Goal: Transaction & Acquisition: Purchase product/service

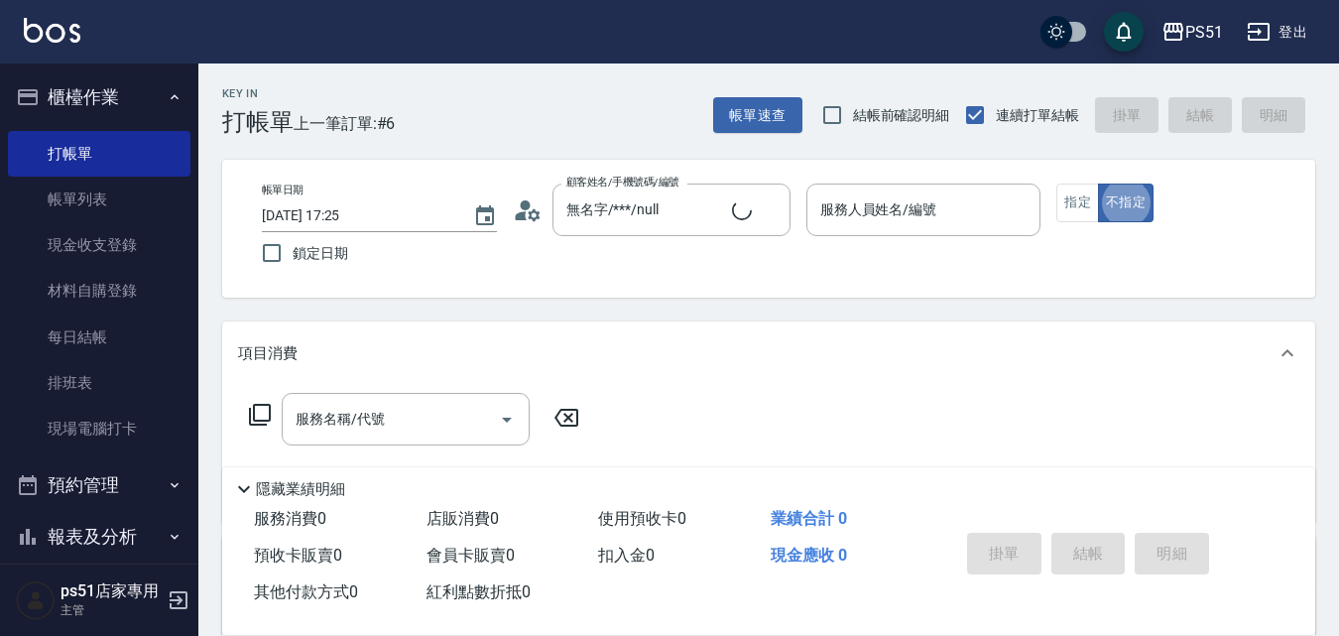
type input "新客人 姓名未設定/**/null"
click at [875, 218] on div "服務人員姓名/編號 服務人員姓名/編號" at bounding box center [923, 209] width 235 height 53
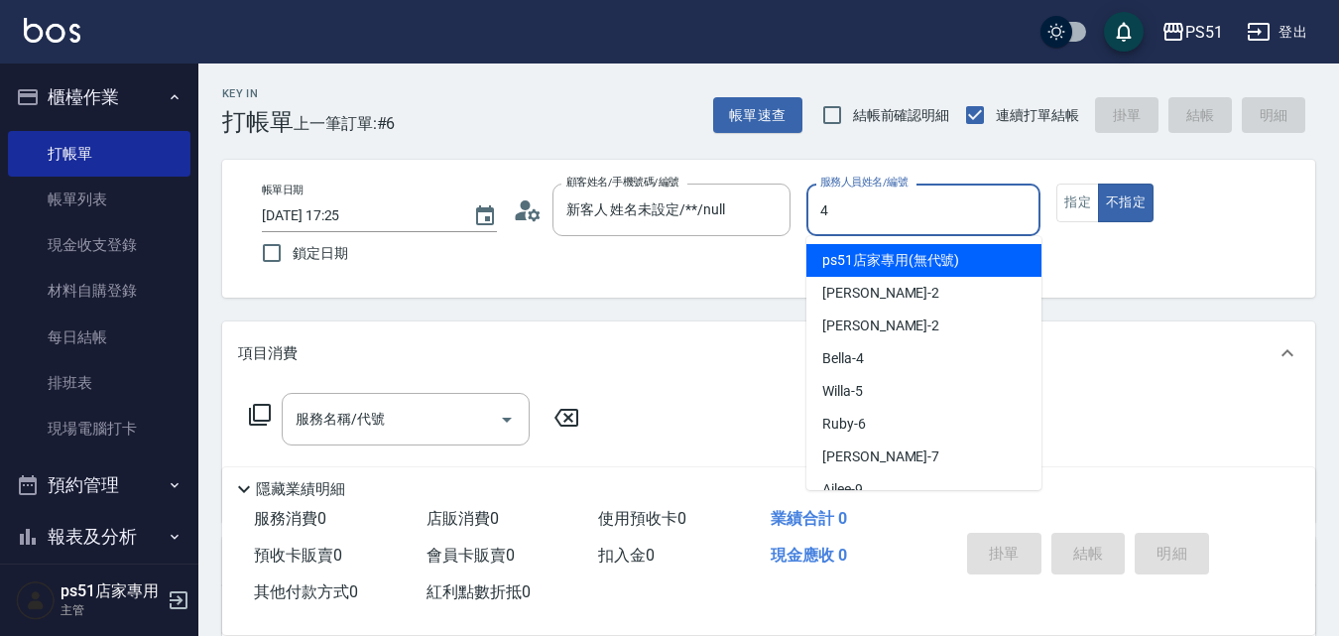
type input "Bella-4"
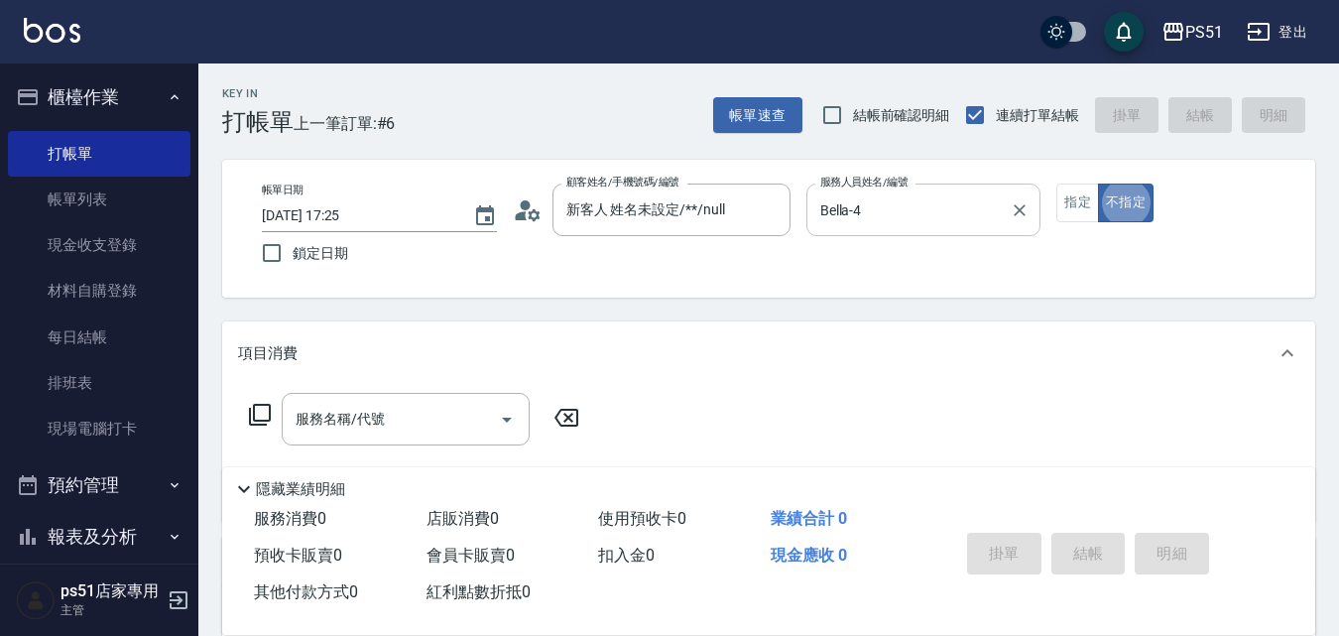
type button "false"
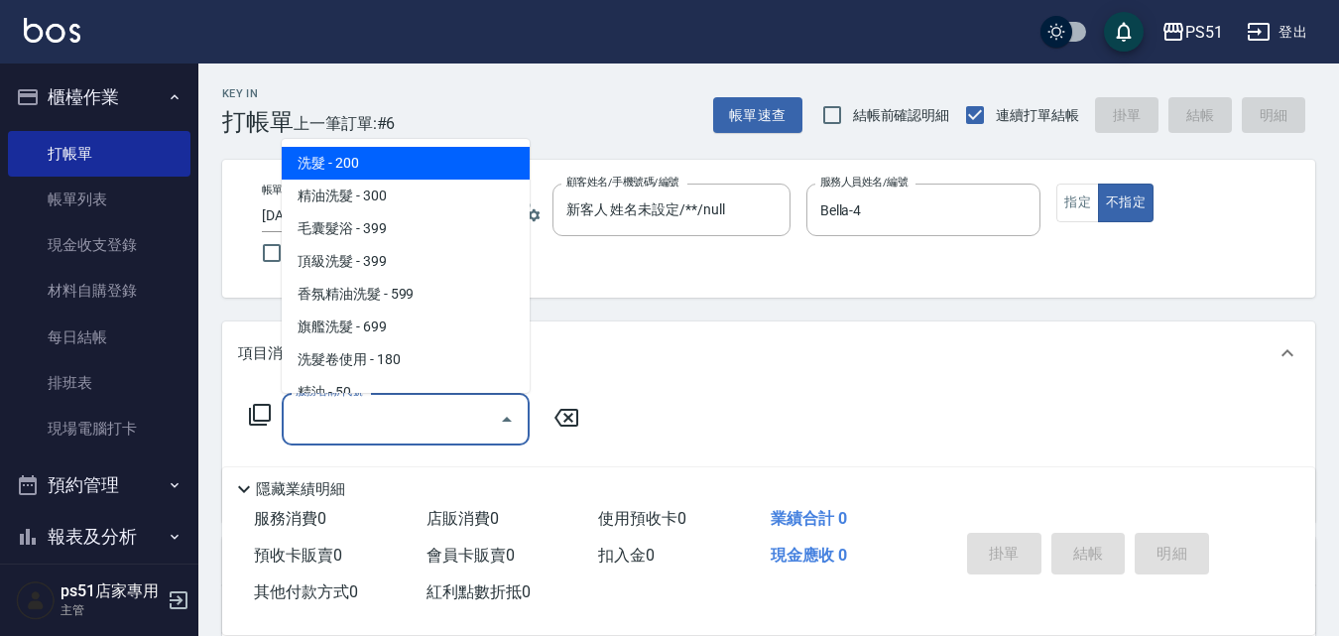
click at [476, 408] on input "服務名稱/代號" at bounding box center [391, 419] width 200 height 35
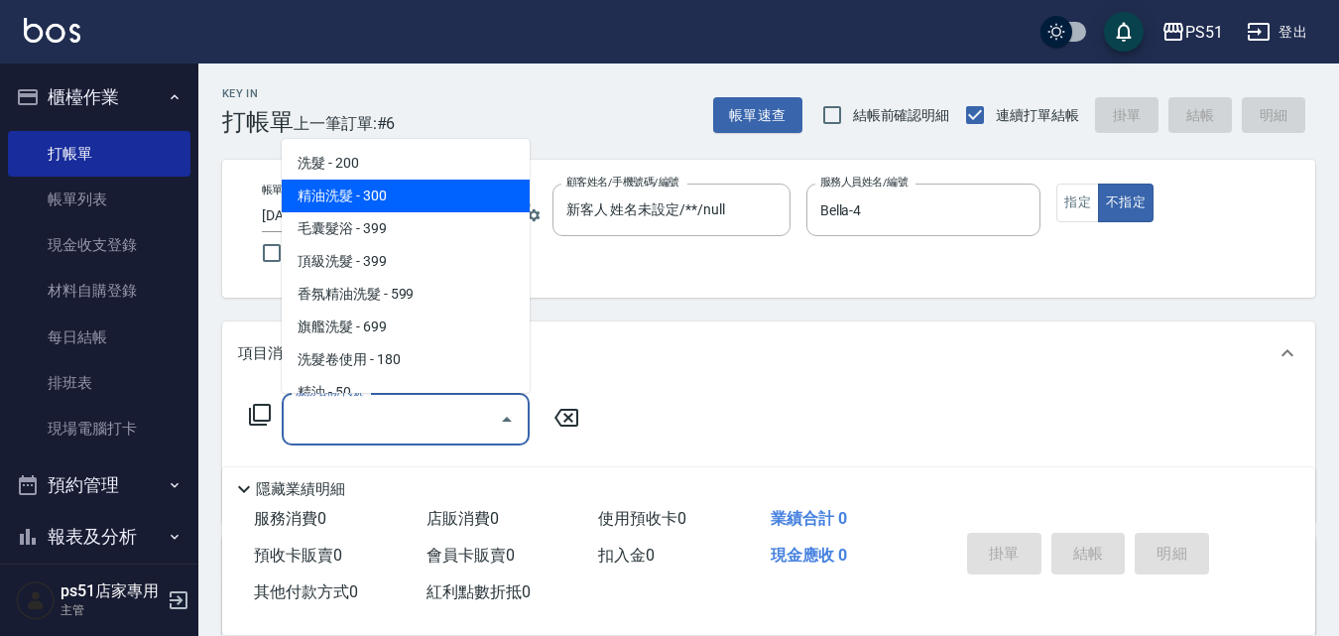
click at [493, 182] on span "精油洗髮 - 300" at bounding box center [406, 195] width 248 height 33
type input "精油洗髮(102)"
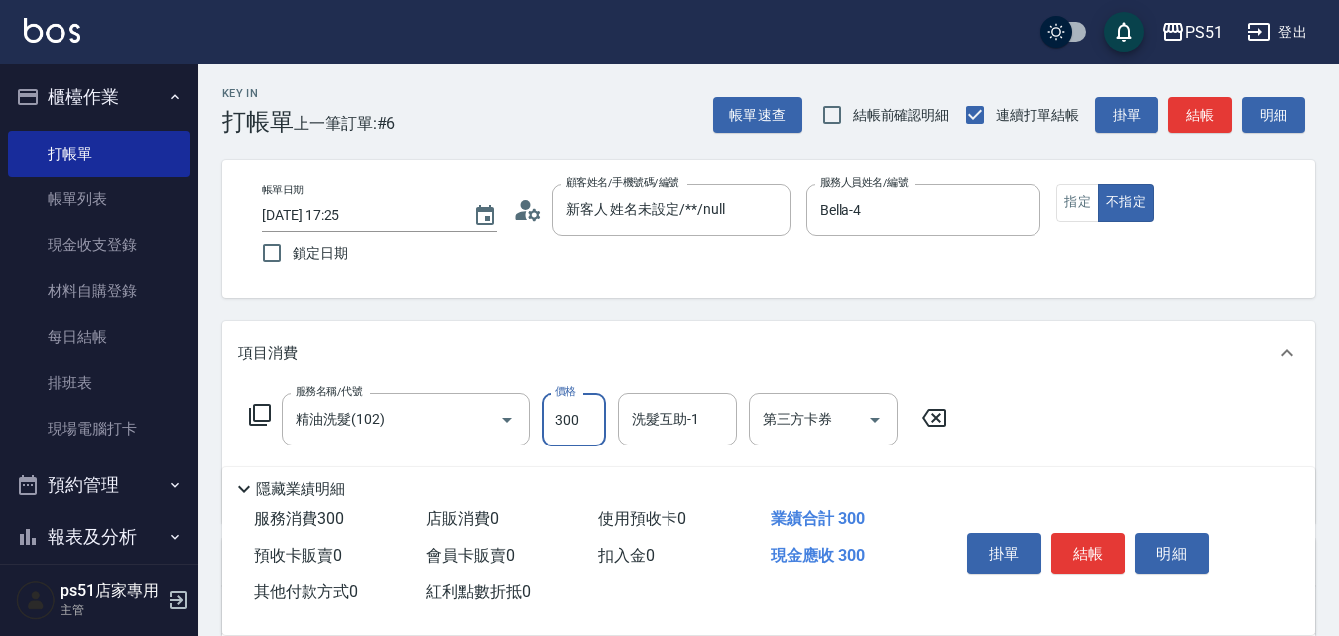
click at [599, 419] on input "300" at bounding box center [573, 420] width 64 height 54
type input "400"
click at [1183, 102] on button "結帳" at bounding box center [1199, 115] width 63 height 37
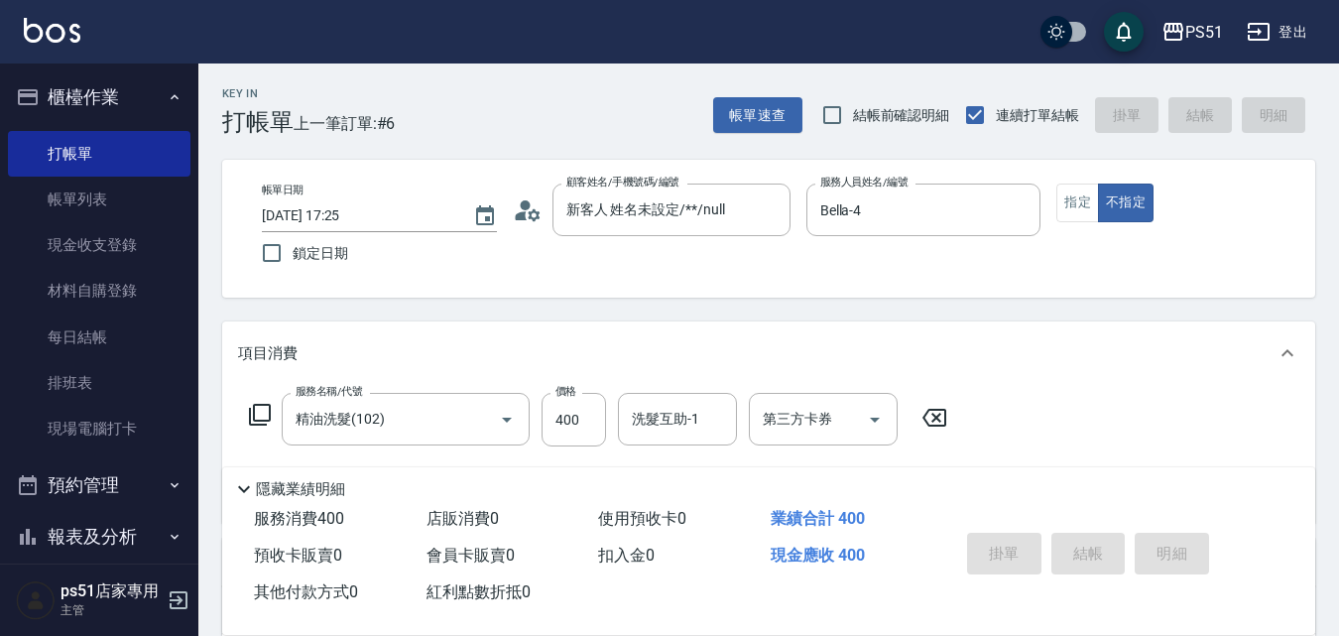
type input "[DATE] 18:13"
